Goal: Navigation & Orientation: Find specific page/section

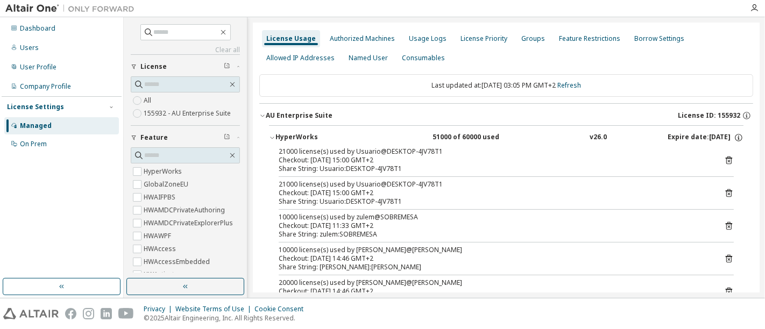
scroll to position [299, 0]
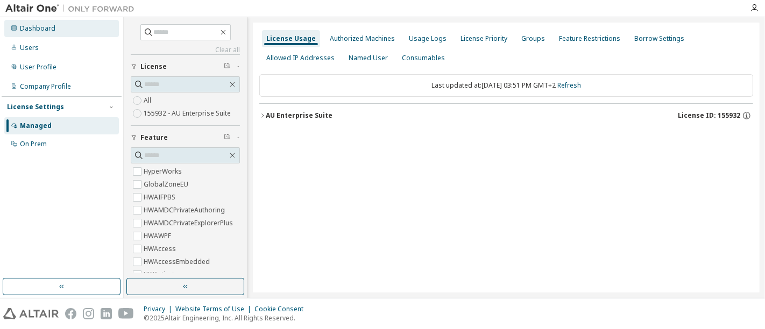
click at [25, 24] on div "Dashboard" at bounding box center [38, 28] width 36 height 9
